Goal: Information Seeking & Learning: Learn about a topic

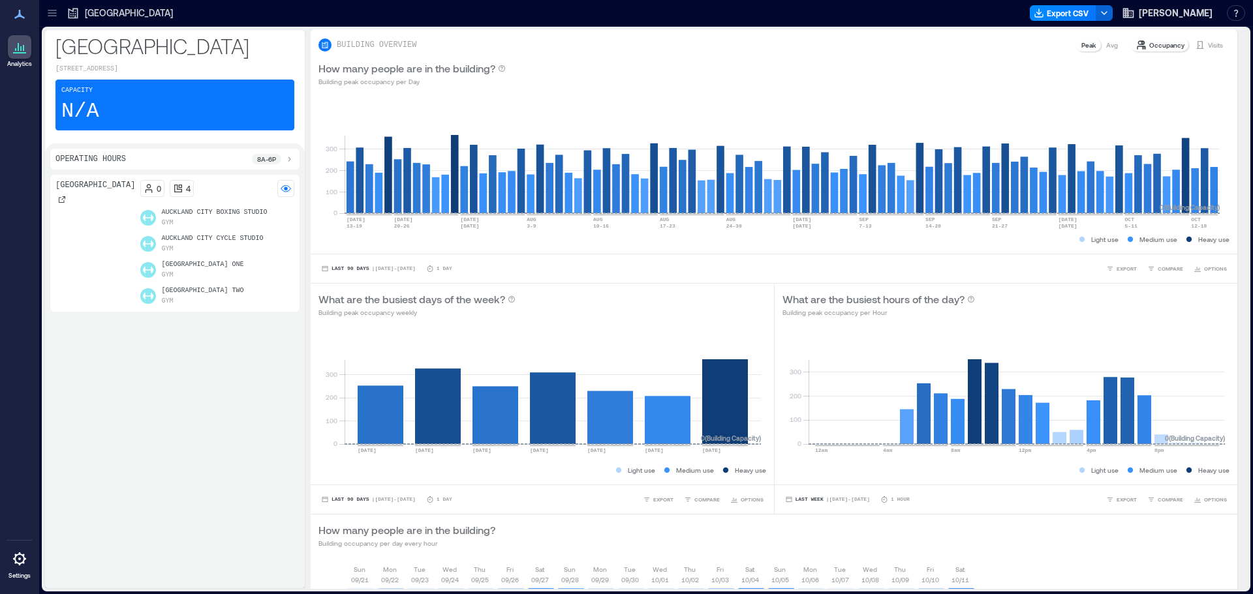
click at [55, 13] on icon at bounding box center [52, 12] width 8 height 1
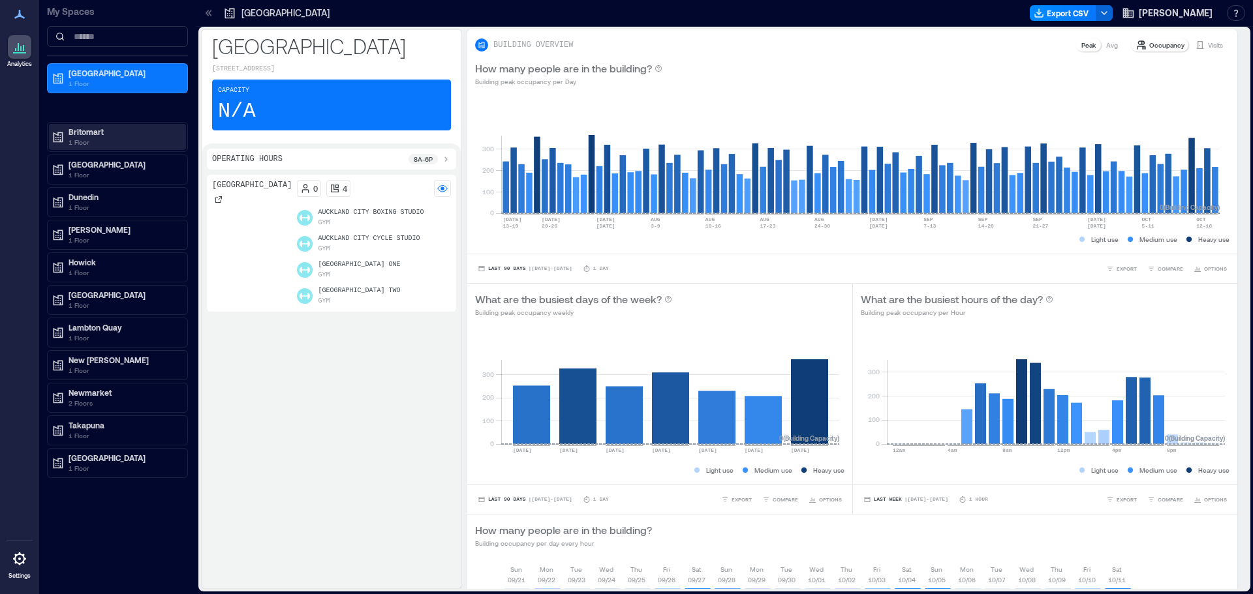
click at [89, 142] on p "1 Floor" at bounding box center [123, 142] width 110 height 10
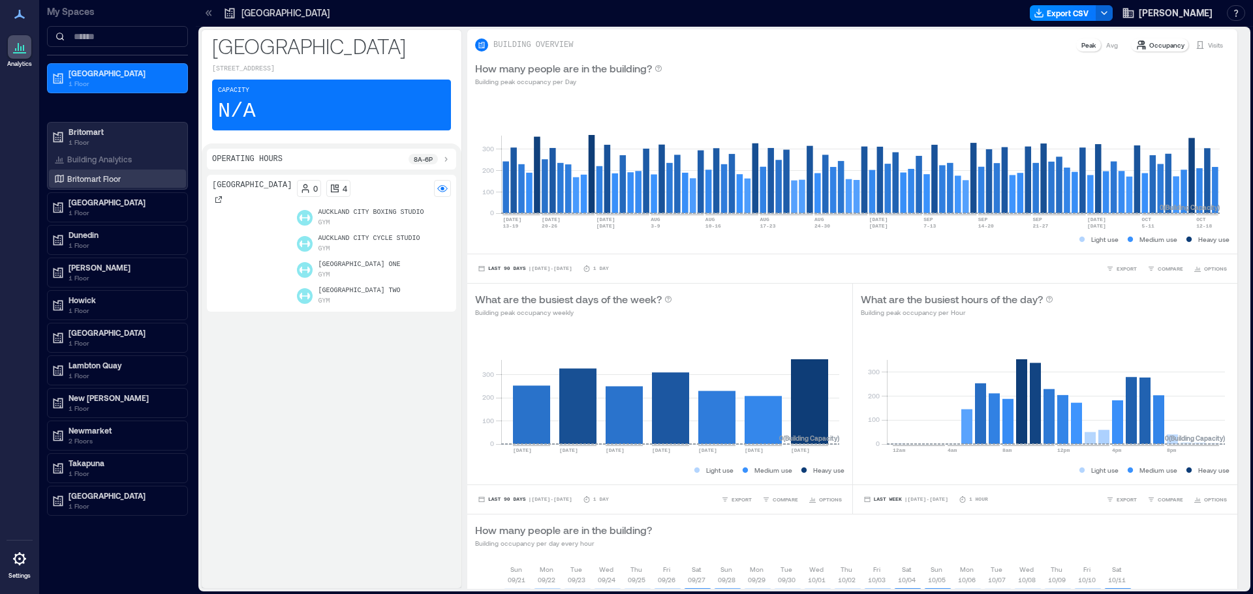
click at [92, 175] on p "Britomart Floor" at bounding box center [93, 179] width 53 height 10
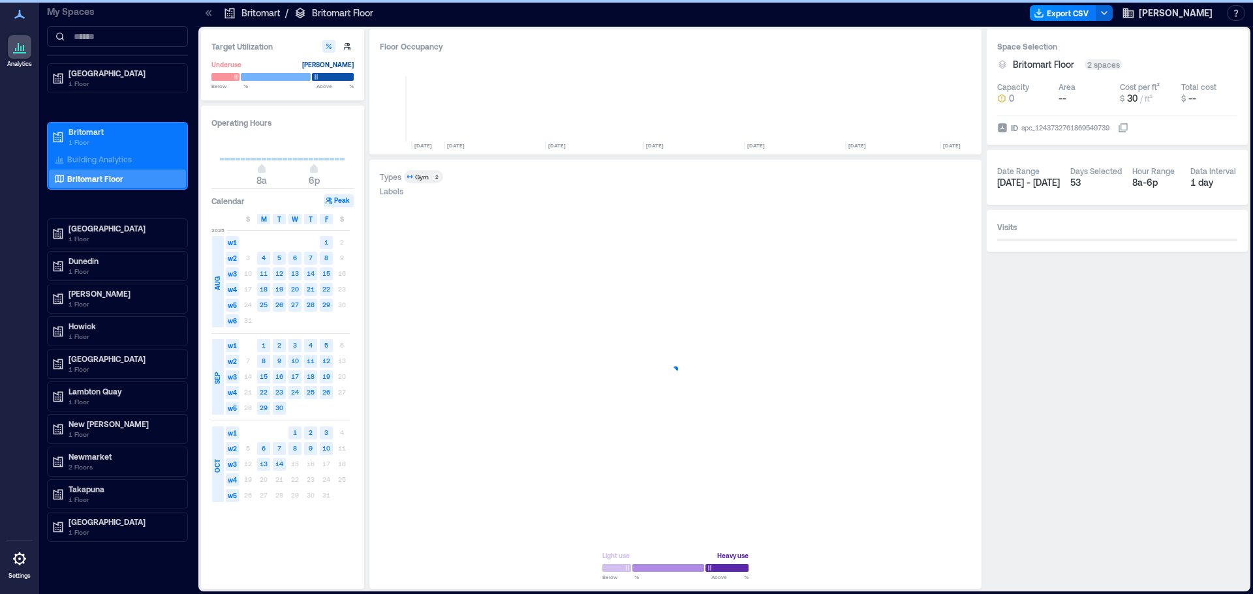
scroll to position [0, 6672]
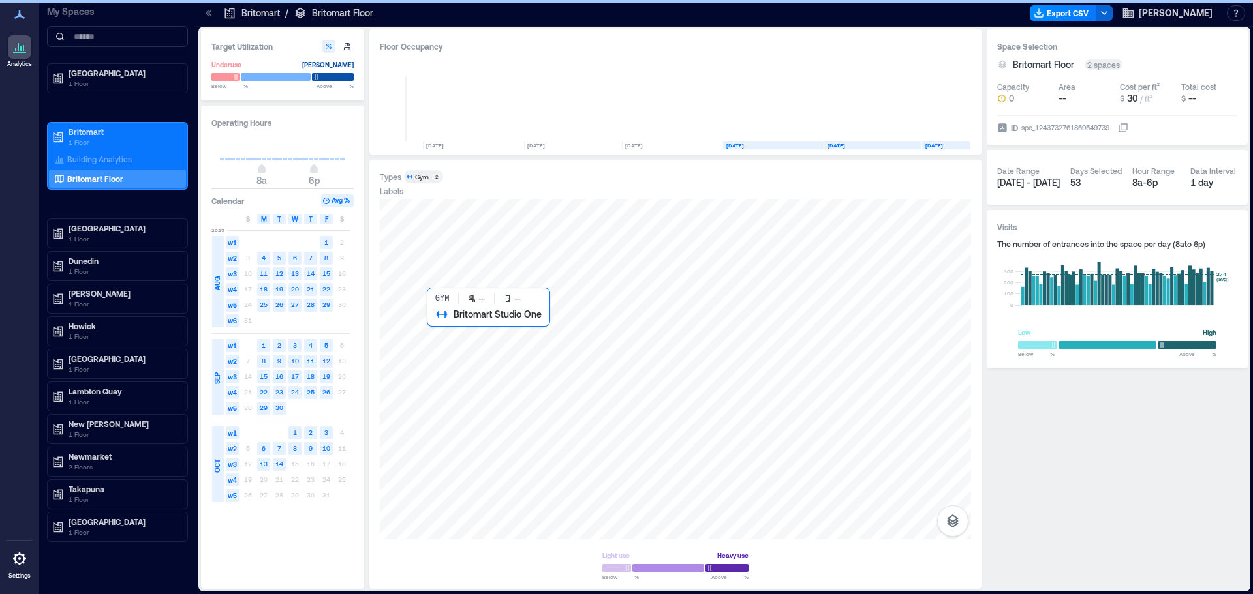
click at [518, 376] on div at bounding box center [675, 369] width 591 height 341
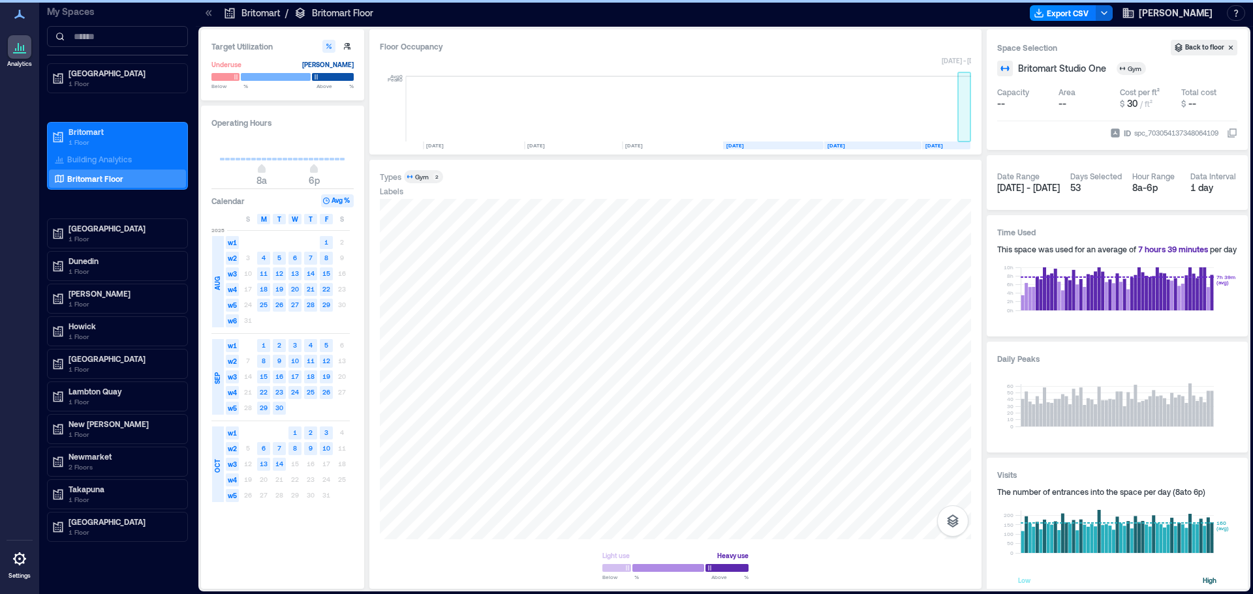
click at [962, 133] on rect at bounding box center [964, 108] width 13 height 65
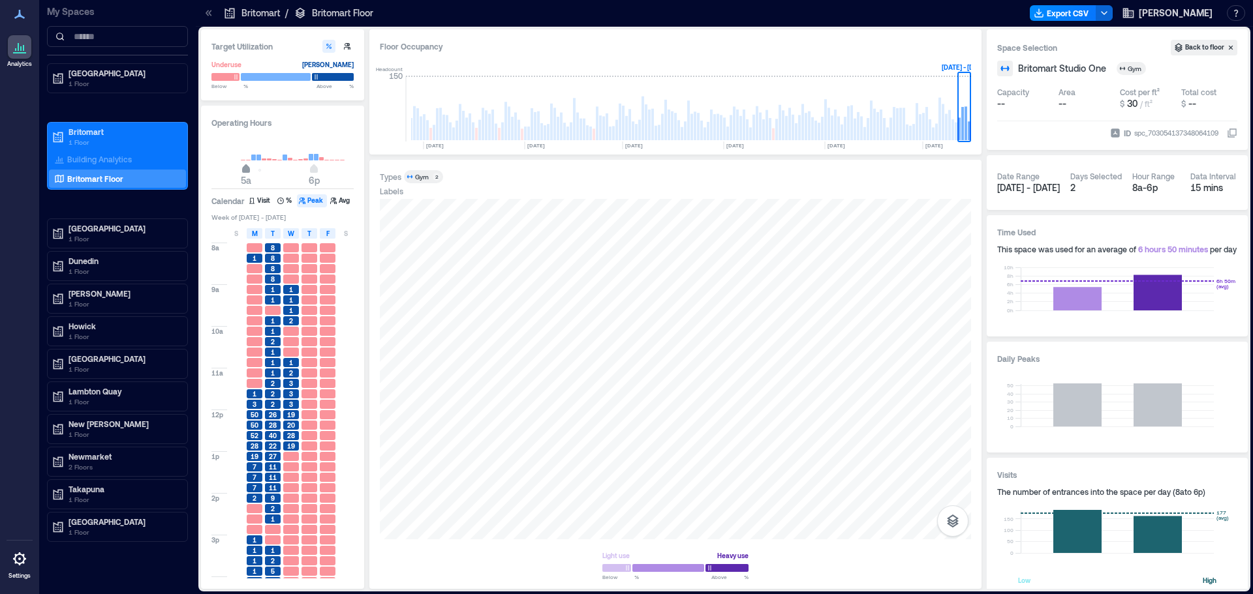
type input "*"
drag, startPoint x: 260, startPoint y: 169, endPoint x: 242, endPoint y: 183, distance: 23.2
click at [242, 173] on span "4a" at bounding box center [241, 170] width 8 height 5
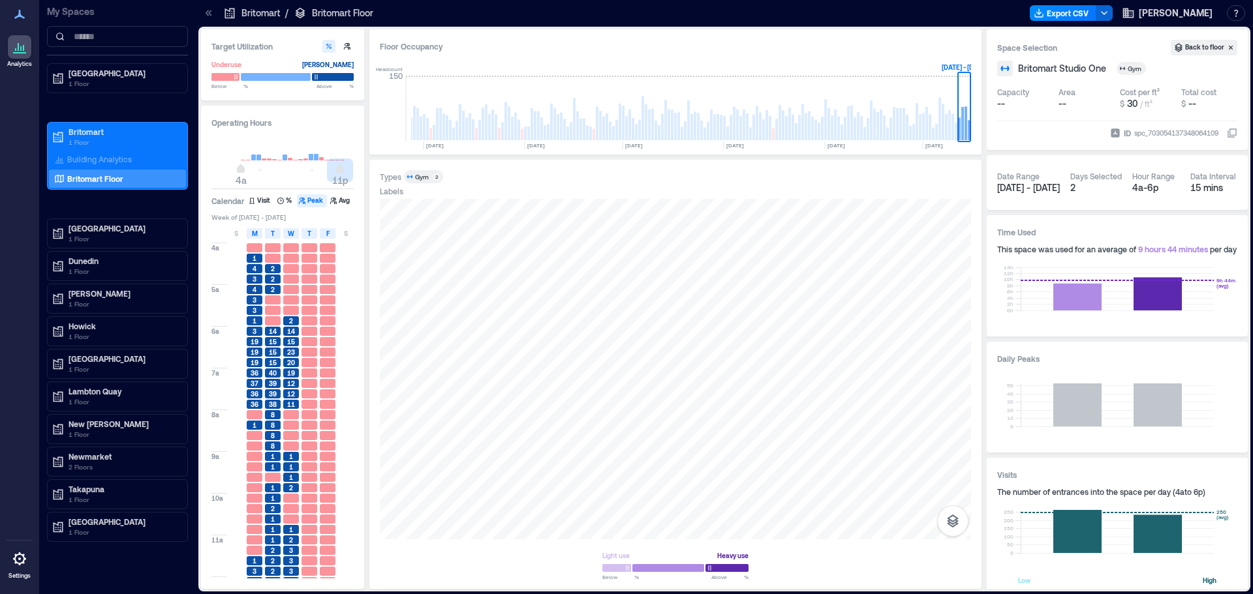
type input "**"
drag, startPoint x: 309, startPoint y: 170, endPoint x: 332, endPoint y: 190, distance: 30.6
click at [332, 190] on div "Operating Hours 4a 10p Calendar Visit % Peak Avg Week of [DATE] - [DATE] S M T …" at bounding box center [282, 347] width 163 height 483
click at [278, 234] on div "T" at bounding box center [273, 233] width 16 height 10
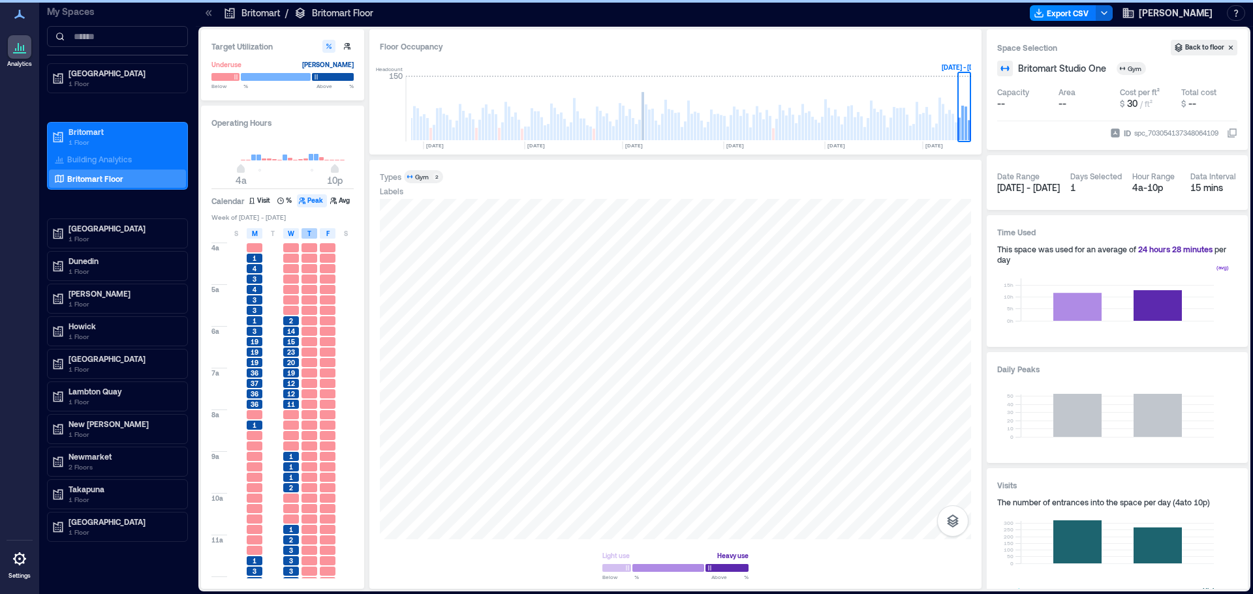
click at [292, 234] on span "W" at bounding box center [291, 233] width 7 height 10
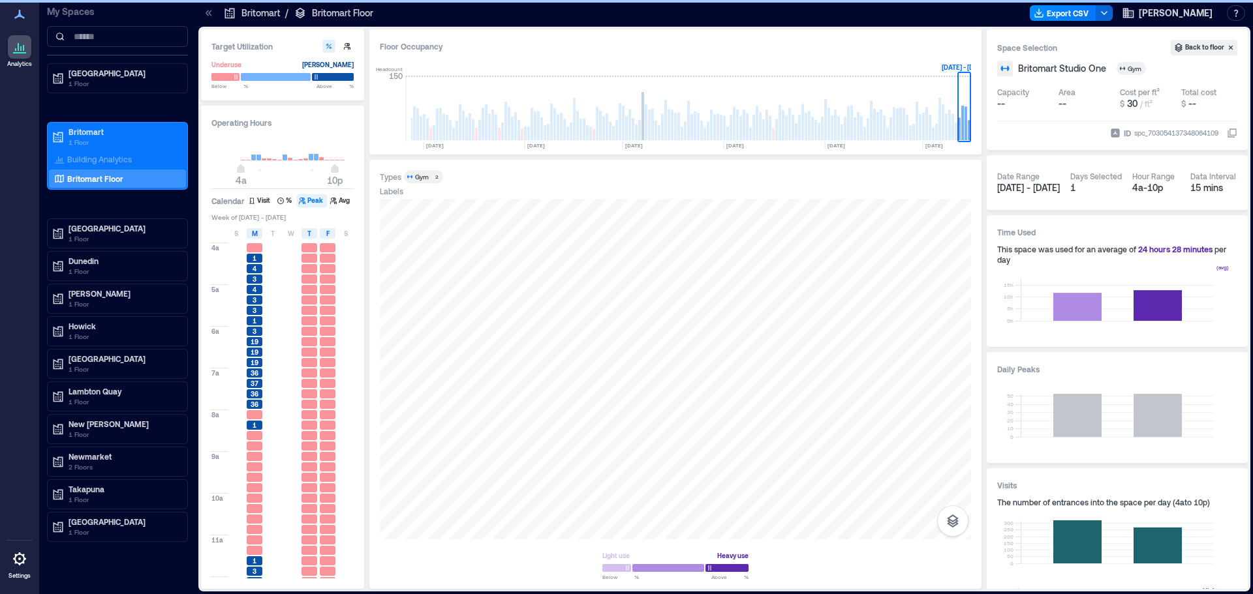
click at [318, 232] on div "S M T W T F S" at bounding box center [283, 233] width 144 height 13
click at [328, 233] on span "F" at bounding box center [327, 233] width 3 height 10
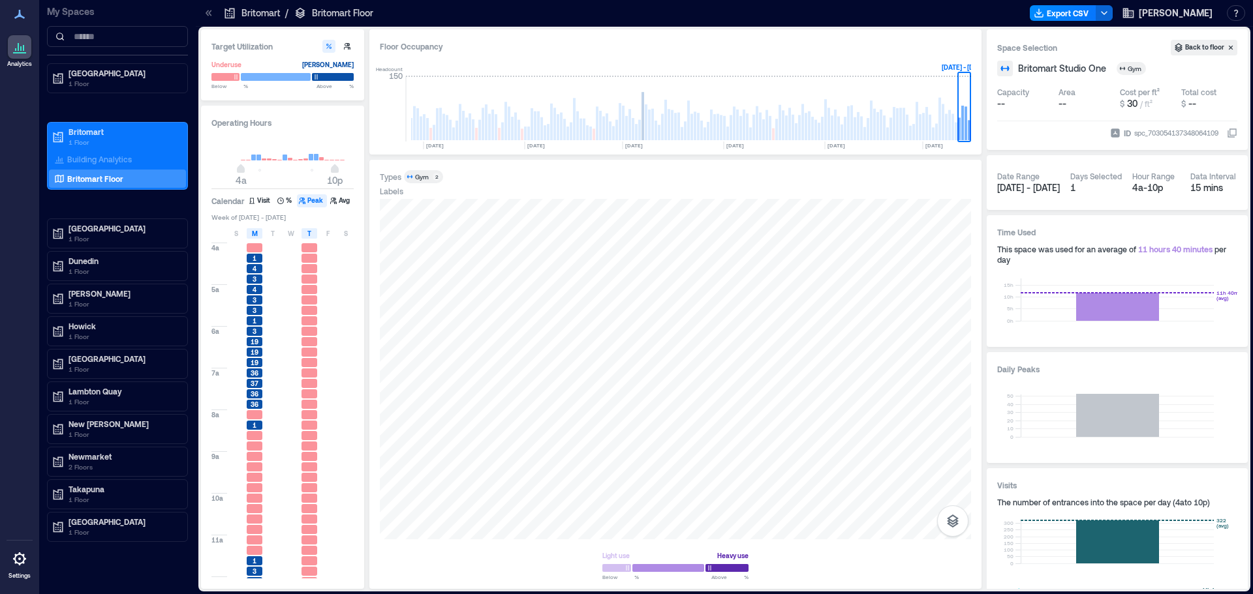
scroll to position [65, 0]
click at [311, 236] on span "T" at bounding box center [309, 233] width 4 height 10
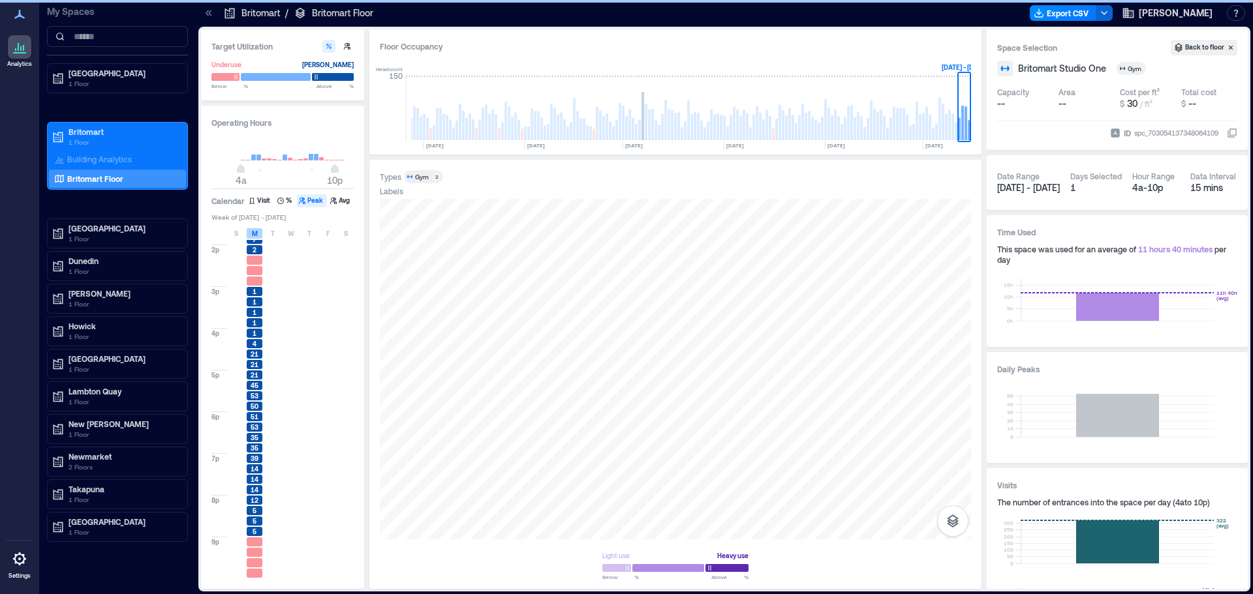
click at [250, 235] on div "M" at bounding box center [255, 233] width 16 height 10
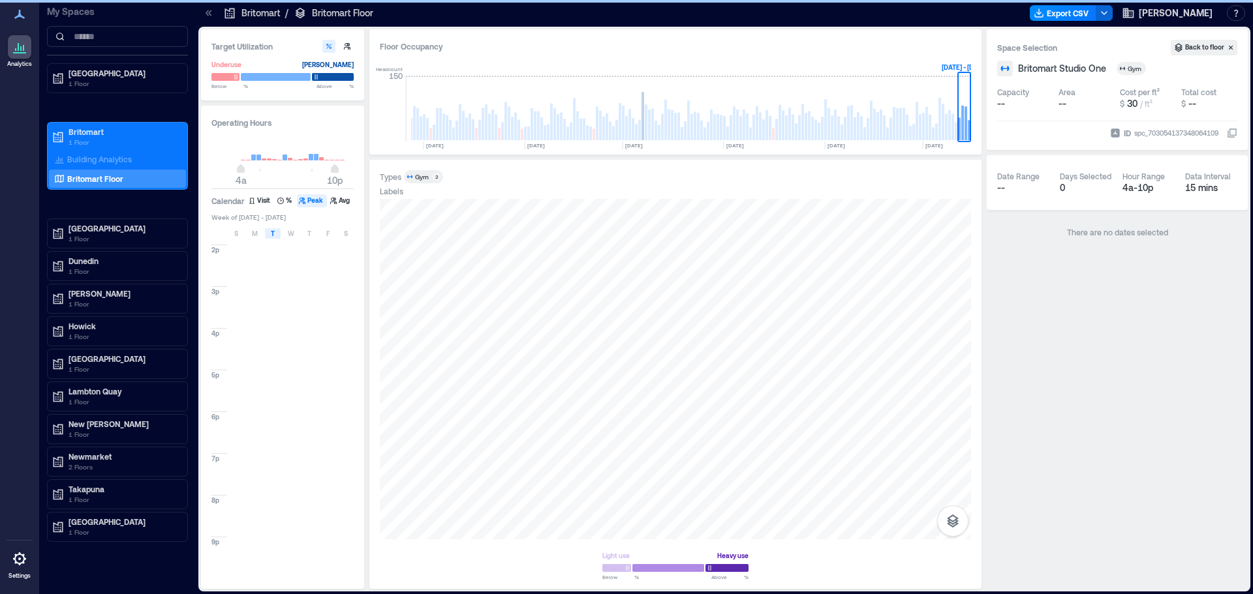
click at [279, 235] on div "T" at bounding box center [273, 233] width 16 height 10
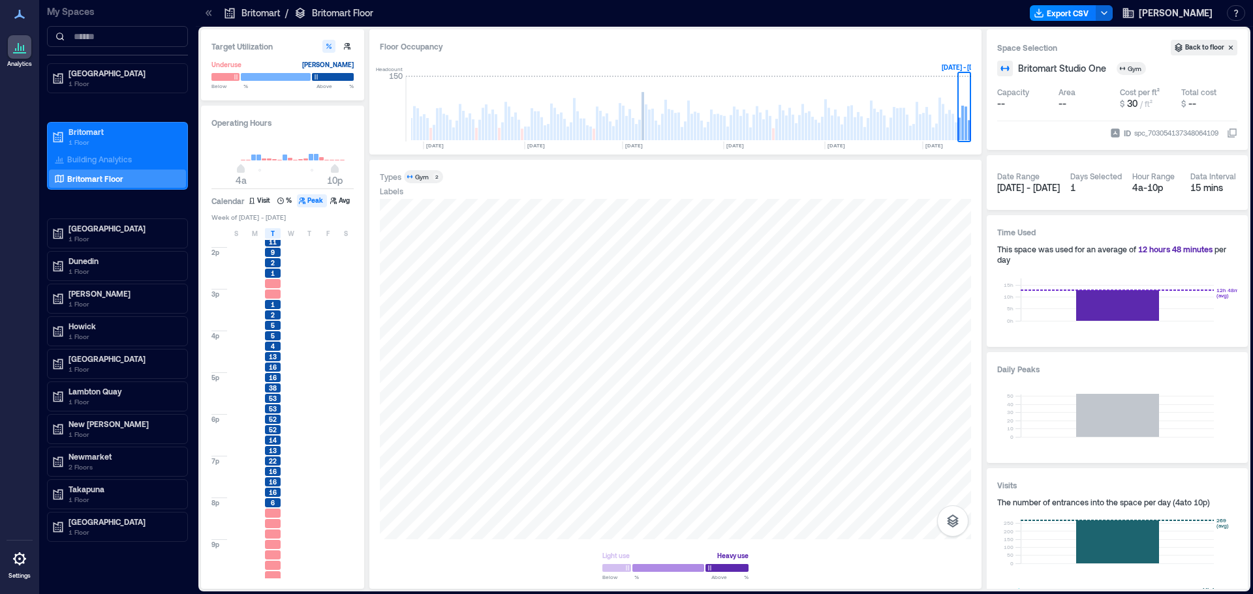
scroll to position [416, 0]
click at [249, 234] on div "M" at bounding box center [255, 233] width 16 height 10
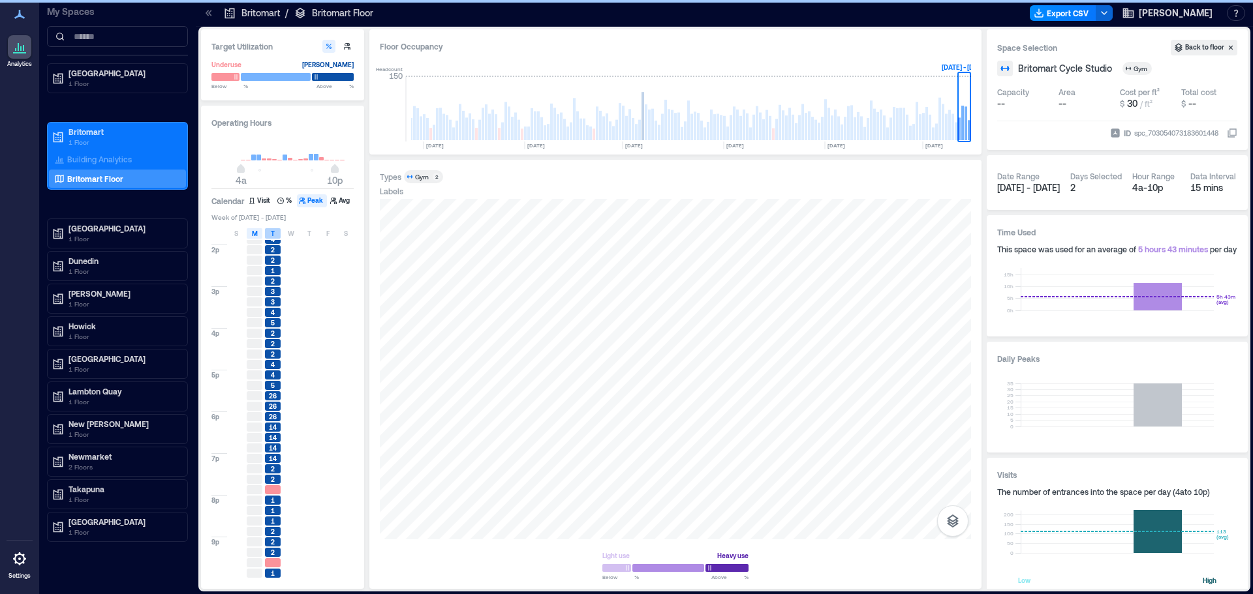
click at [273, 232] on span "T" at bounding box center [273, 233] width 4 height 10
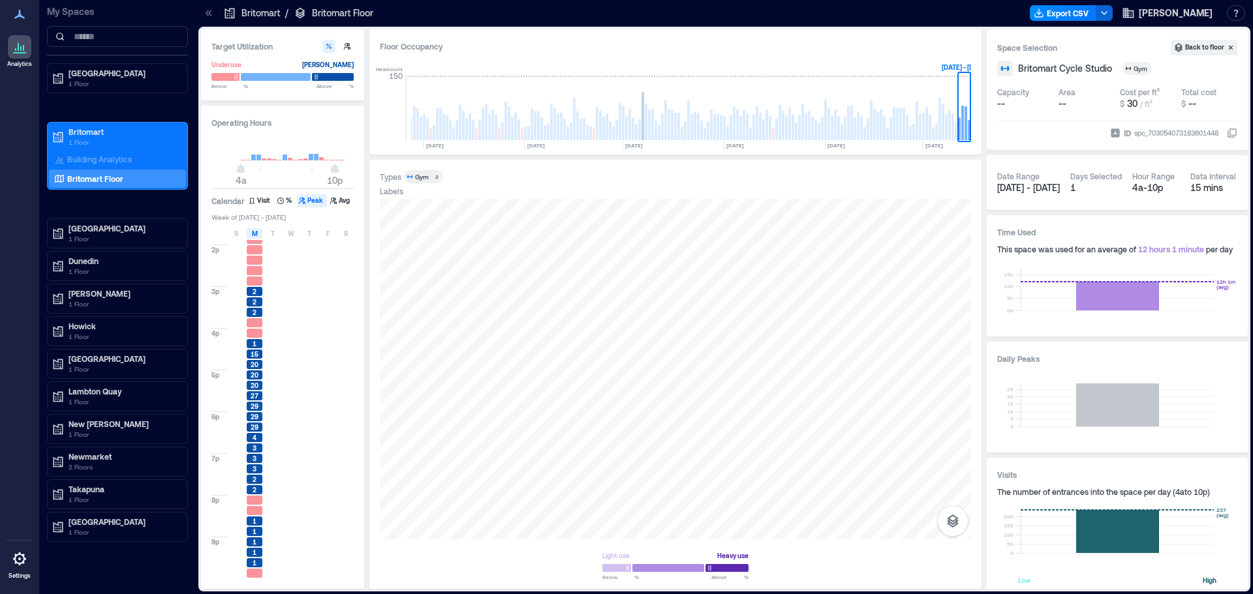
scroll to position [416, 0]
